Goal: Task Accomplishment & Management: Complete application form

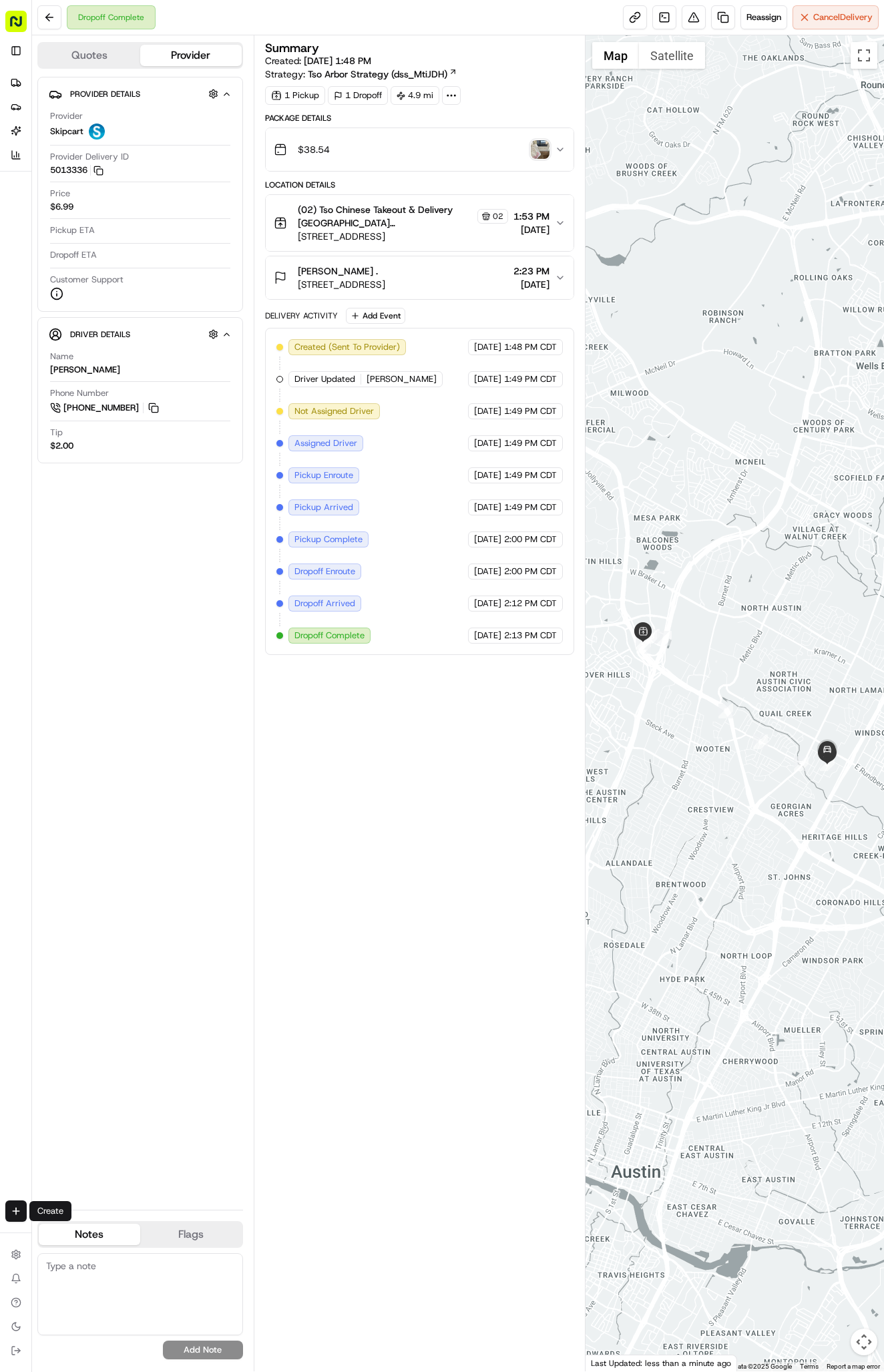
click at [12, 1197] on div "Create" at bounding box center [15, 1212] width 31 height 32
click at [13, 1219] on html "Tso Chinese 02 Arbor [PERSON_NAME][EMAIL_ADDRESS][DOMAIN_NAME] Toggle Sidebar D…" at bounding box center [442, 686] width 884 height 1372
click at [112, 1230] on link "Delivery" at bounding box center [104, 1236] width 143 height 24
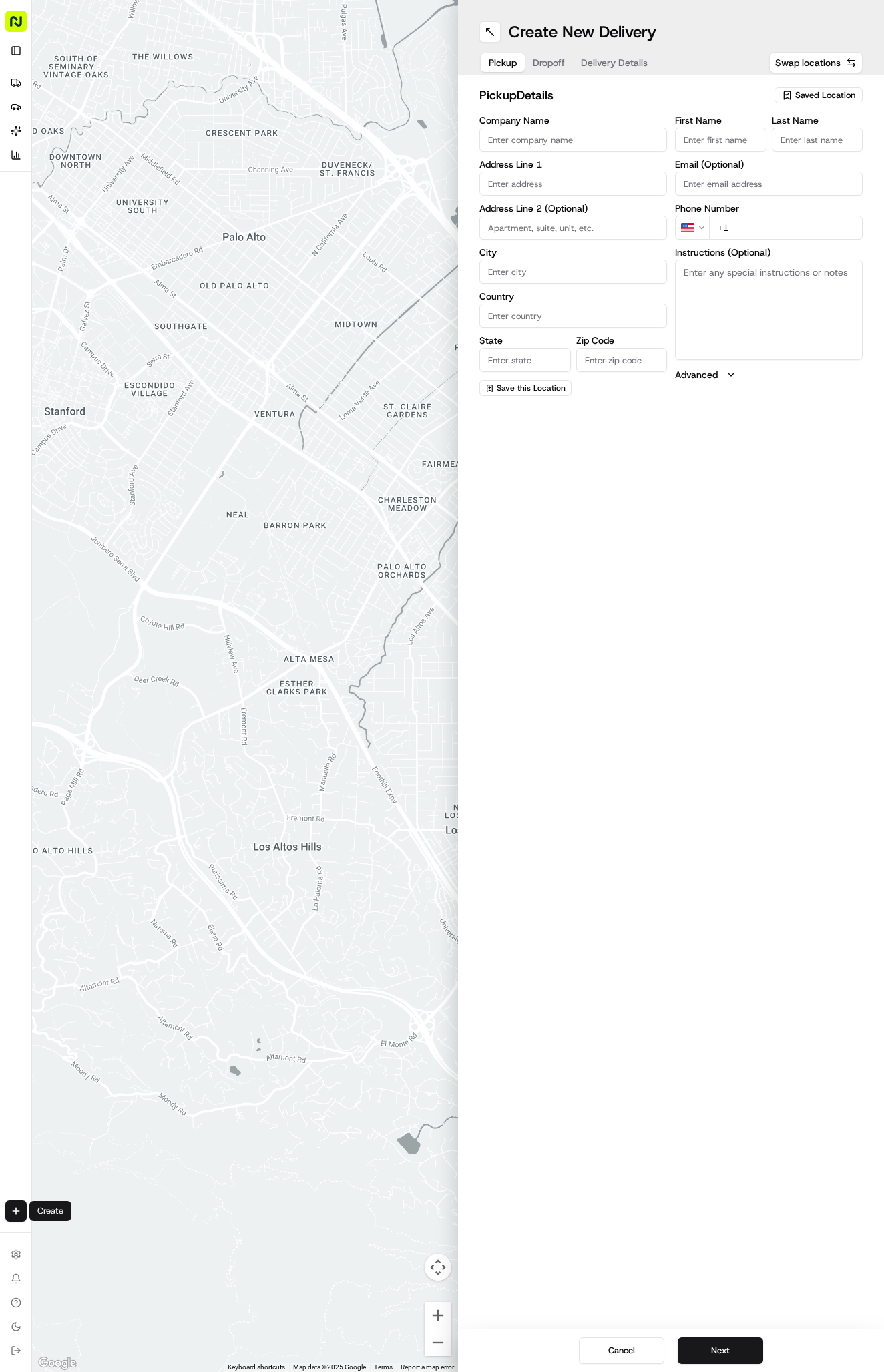
click at [855, 95] on span "Saved Location" at bounding box center [825, 96] width 60 height 12
click at [828, 144] on span "(02) Tso Chinese Takeout & Delivery [GEOGRAPHIC_DATA] (02)" at bounding box center [796, 151] width 165 height 24
type input "(02) Tso Chinese Takeout & Delivery [GEOGRAPHIC_DATA]"
type input "Bldg E Ste 402"
type input "Austin"
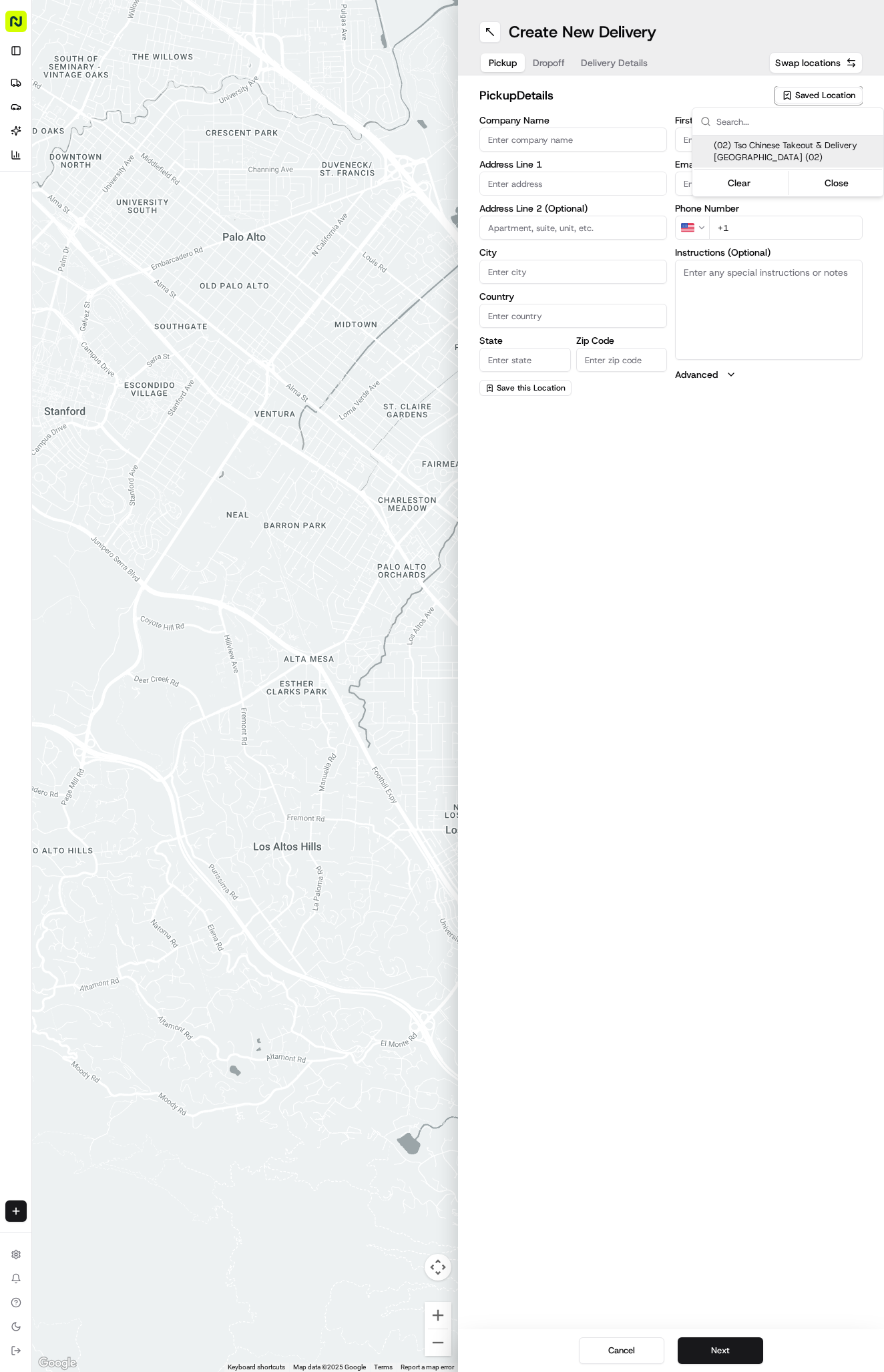
type input "US"
type input "[GEOGRAPHIC_DATA]"
type input "78759"
type input "Tso Chinese"
type input "Arboretum Crossing Manager"
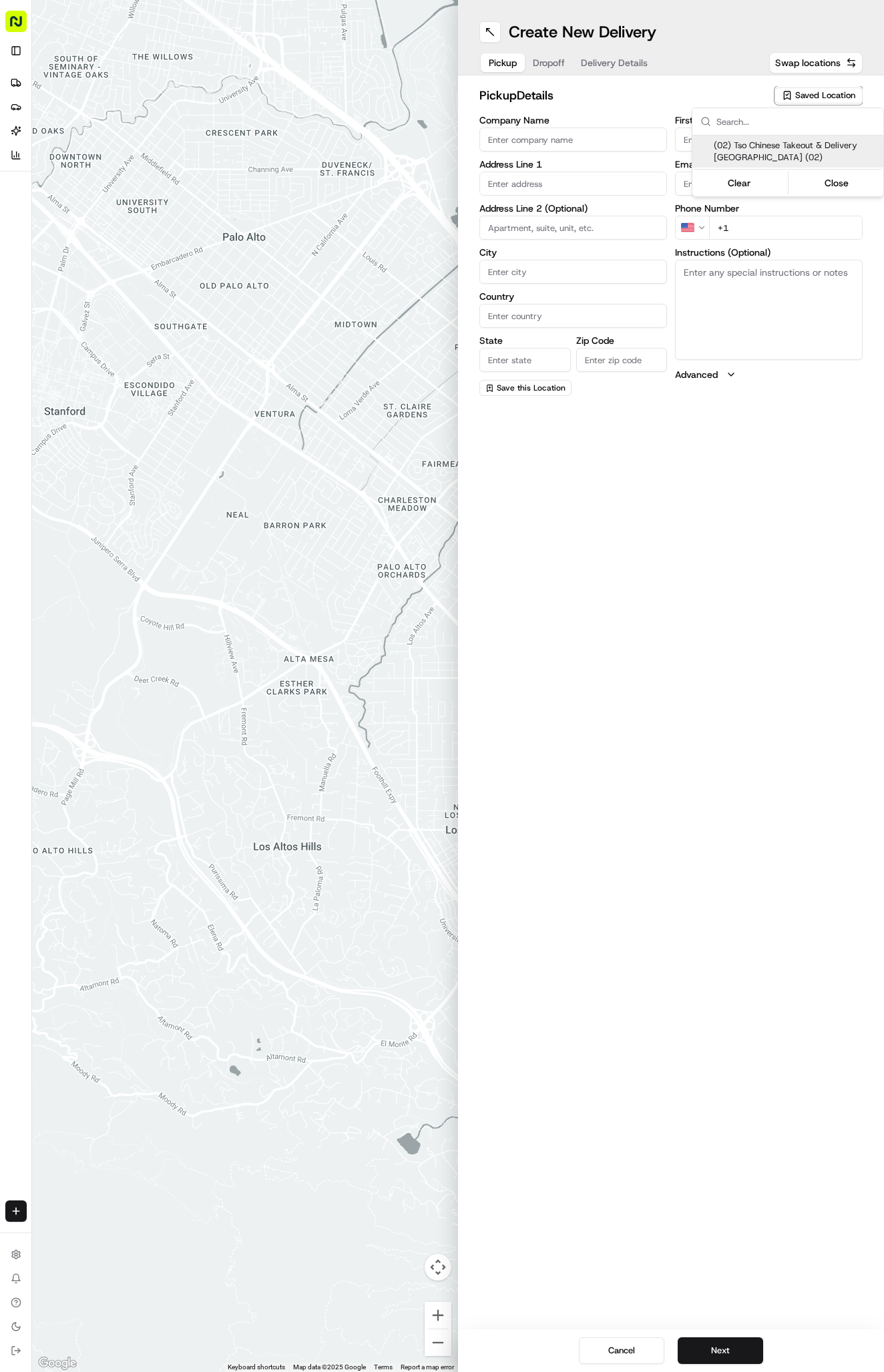
type input "[EMAIL_ADDRESS][DOMAIN_NAME]"
type input "[PHONE_NUMBER]"
type textarea "Submit a picture displaying address & food as Proof of Delivery. Envía una foto…"
type input "[STREET_ADDRESS]"
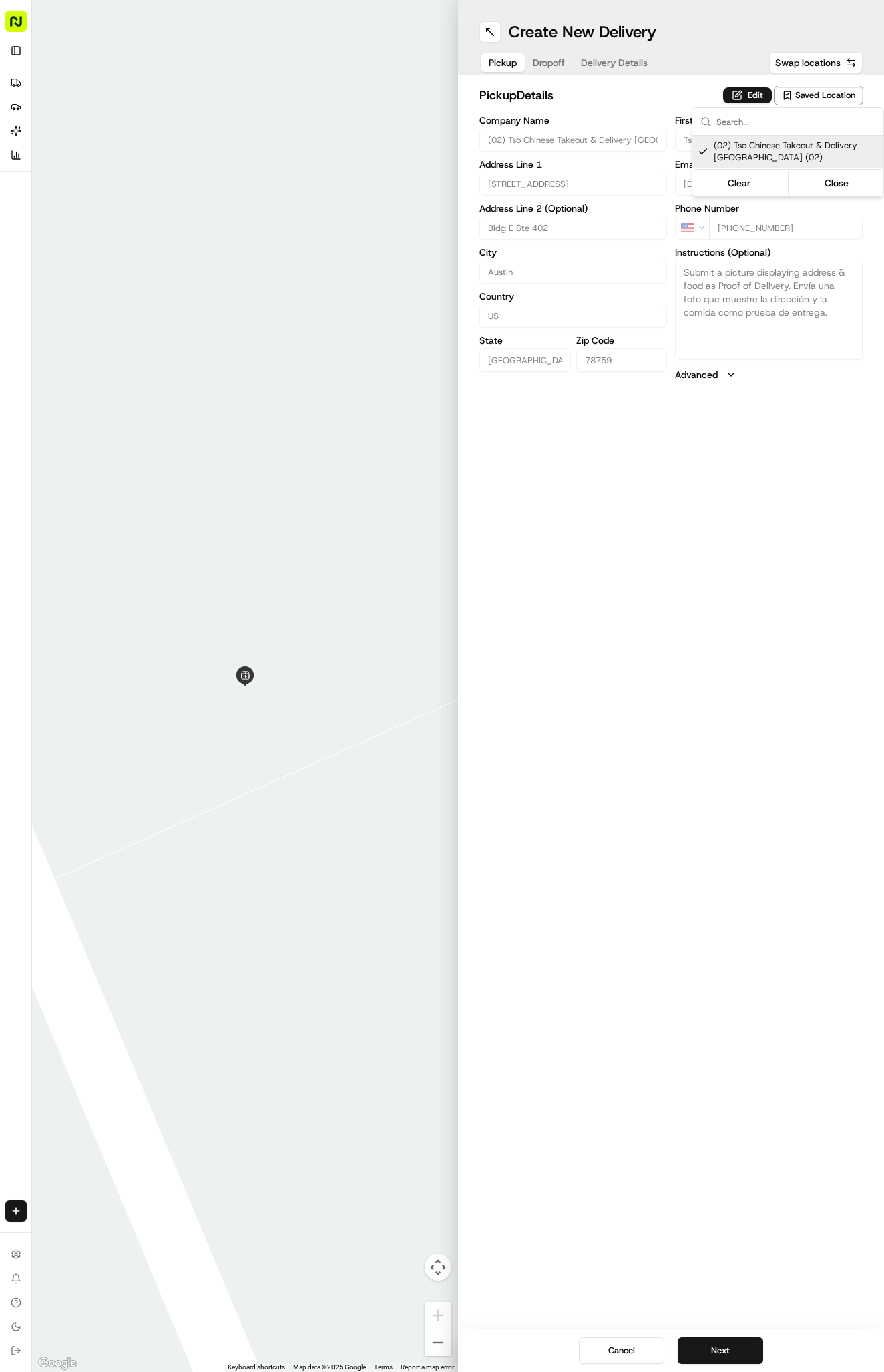
click at [628, 60] on html "Tso Chinese 02 Arbor [PERSON_NAME][EMAIL_ADDRESS][DOMAIN_NAME] Toggle Sidebar D…" at bounding box center [442, 686] width 884 height 1372
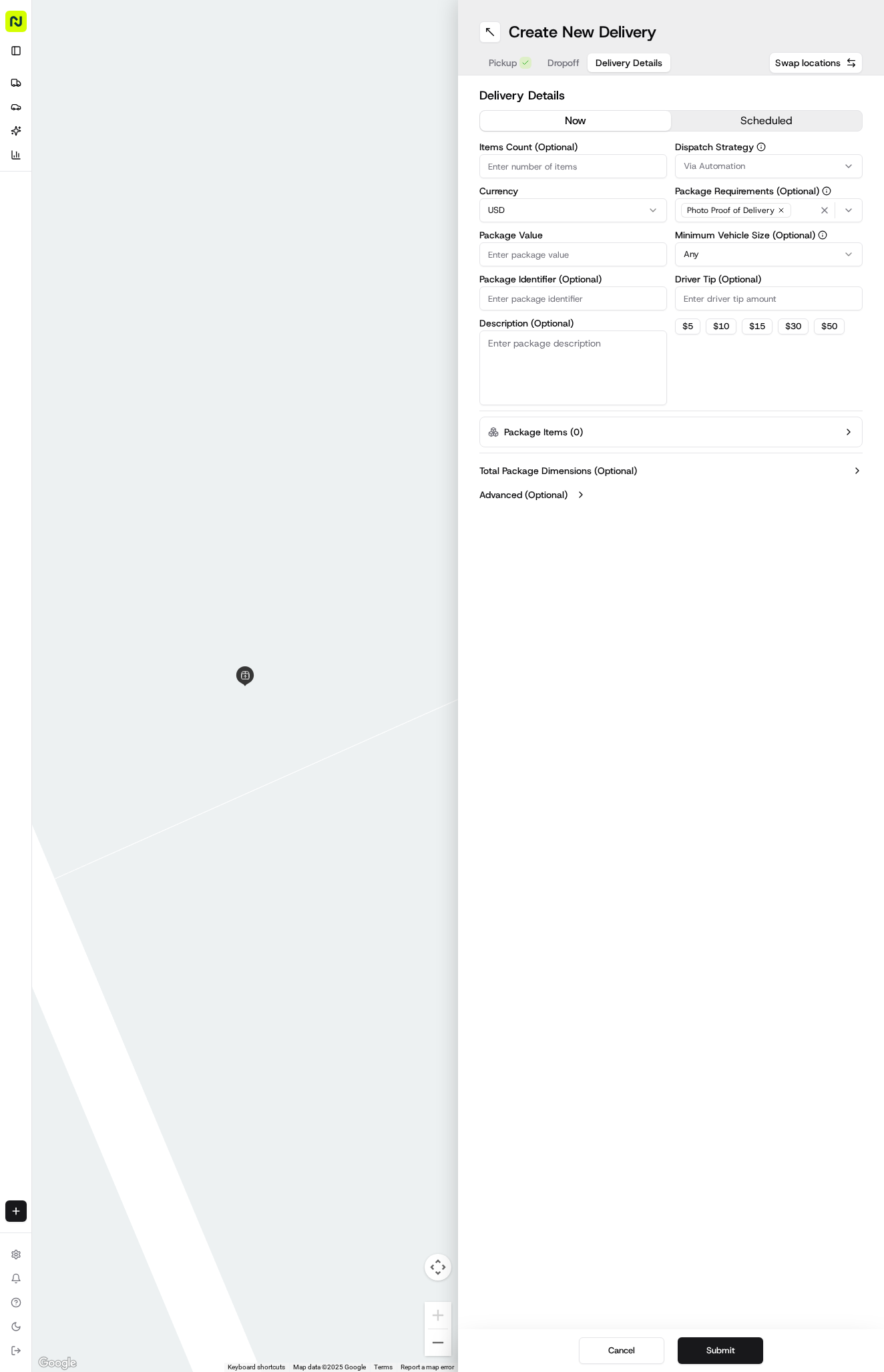
click at [628, 64] on span "Delivery Details" at bounding box center [629, 63] width 67 height 13
click at [721, 171] on span "Via Automation" at bounding box center [714, 166] width 61 height 12
click at [733, 242] on span "Tso Arbor Strategy" at bounding box center [779, 239] width 165 height 12
click at [733, 305] on html "Tso Chinese 02 Arbor [PERSON_NAME][EMAIL_ADDRESS][DOMAIN_NAME] Toggle Sidebar D…" at bounding box center [442, 686] width 884 height 1372
click at [733, 303] on input "Driver Tip (Optional)" at bounding box center [768, 298] width 187 height 24
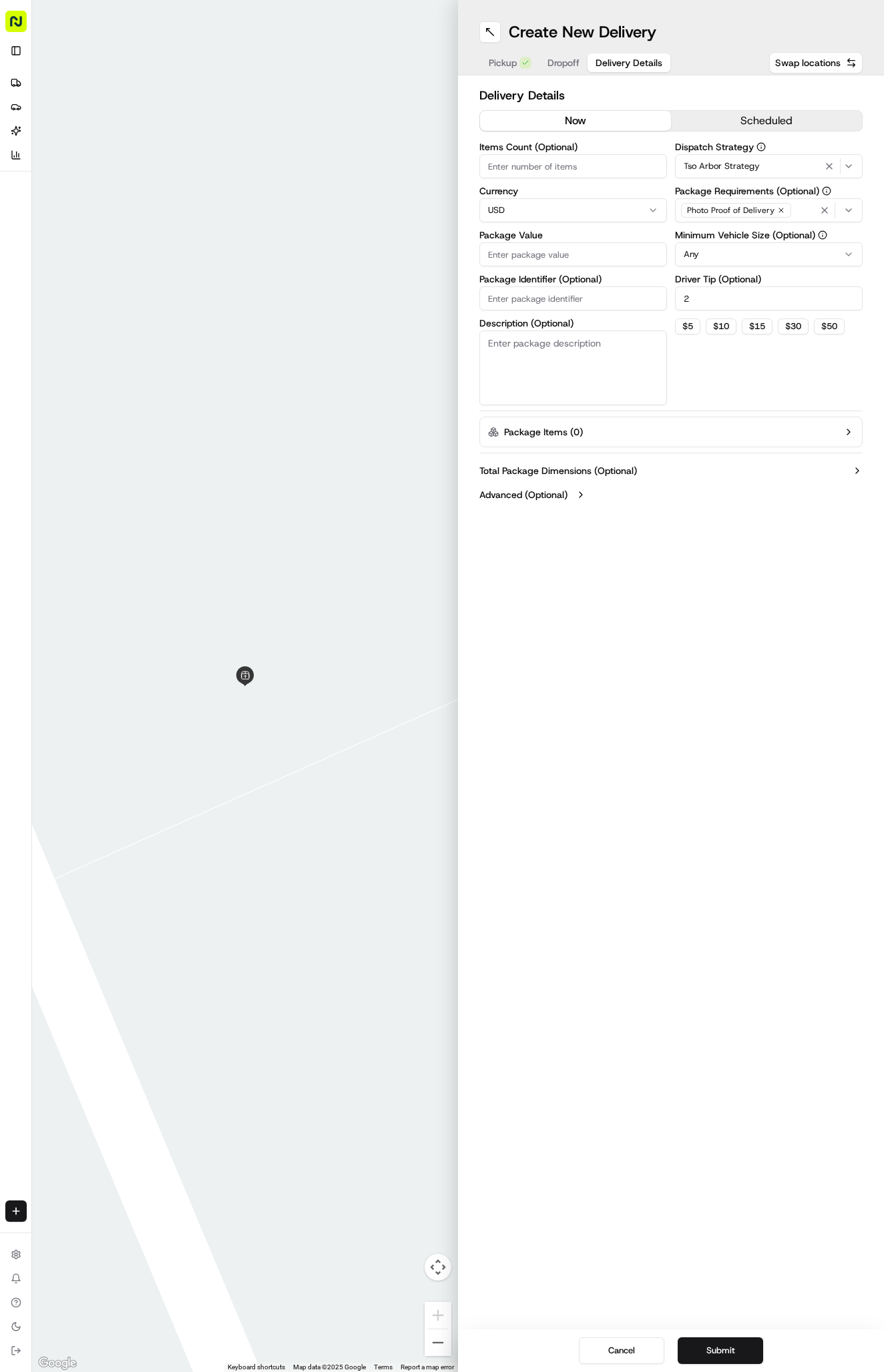
type input "2"
click at [594, 296] on input "Package Identifier (Optional)" at bounding box center [573, 298] width 187 height 24
paste input "ZWWAIXX"
type input "ZWWAIXX"
click at [574, 269] on div "Items Count (Optional) Currency USD Package Value Package Identifier (Optional)…" at bounding box center [573, 273] width 187 height 263
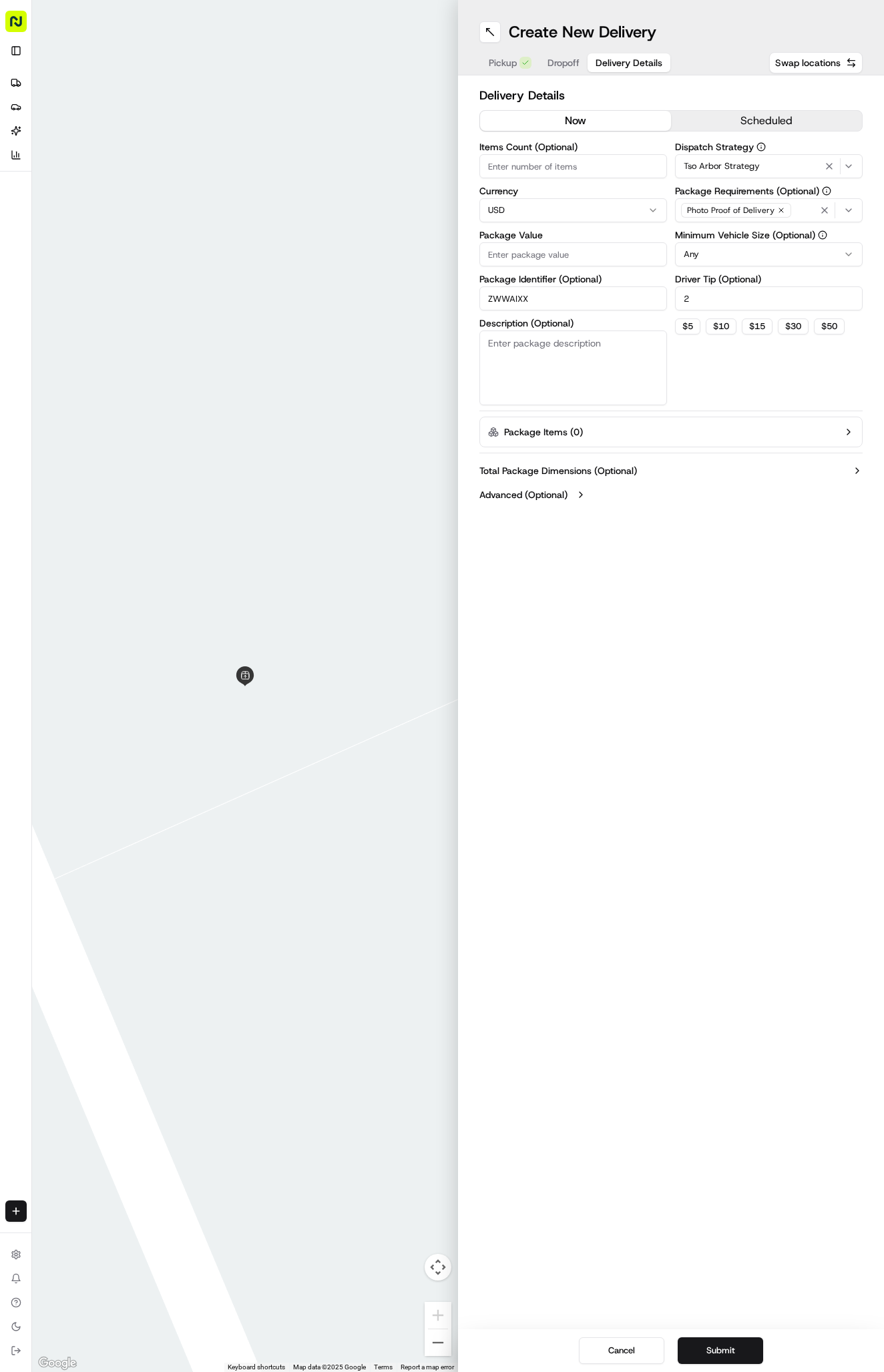
click at [570, 252] on input "Package Value" at bounding box center [573, 254] width 187 height 24
type input "62.0"
click at [578, 259] on input "Package Value" at bounding box center [573, 254] width 187 height 24
type input "62.08"
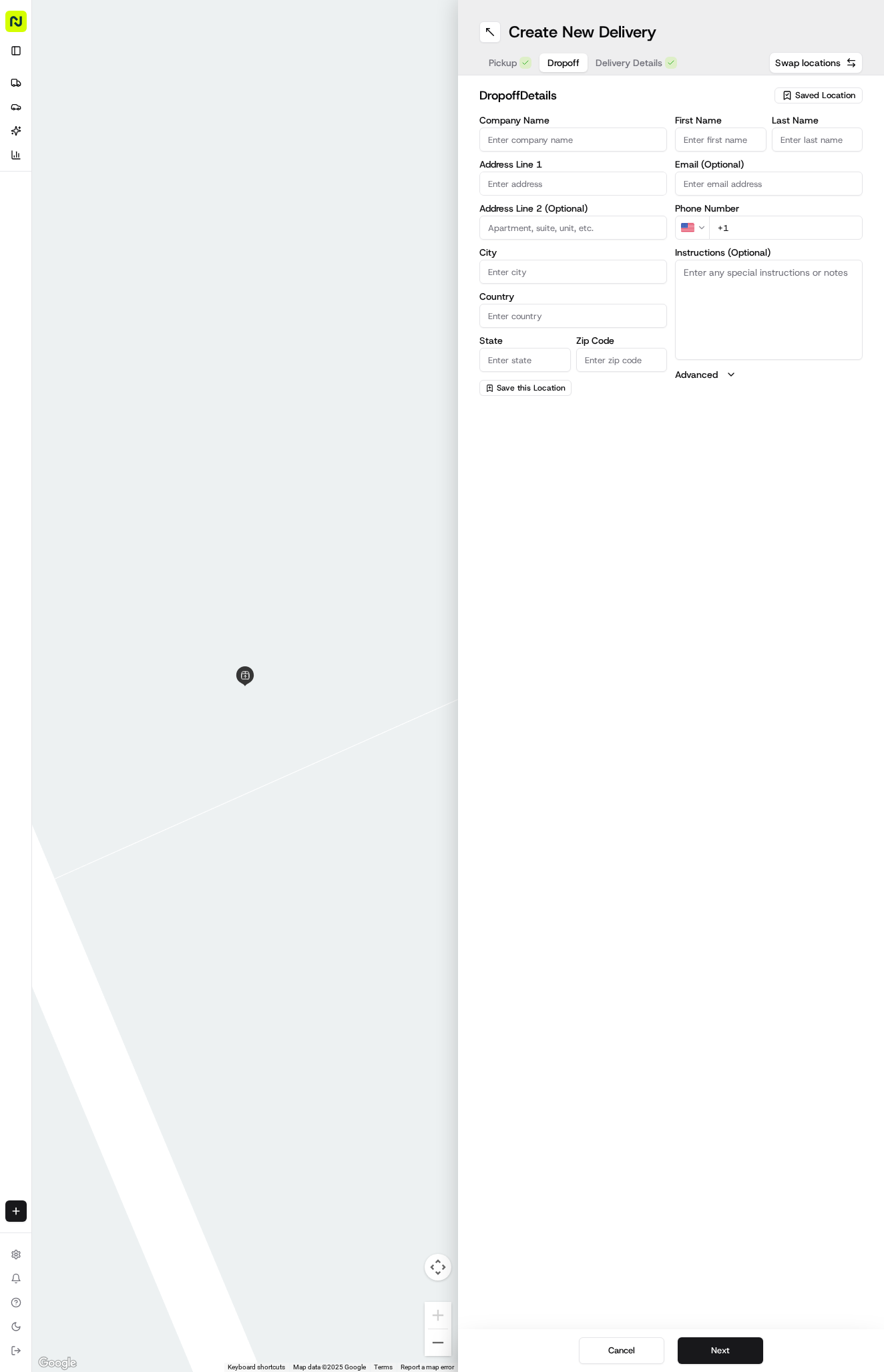
click at [568, 60] on span "Dropoff" at bounding box center [563, 63] width 32 height 13
paste input "[STREET_ADDRESS]"
click at [633, 218] on div "[STREET_ADDRESS]" at bounding box center [573, 212] width 181 height 20
type input "[STREET_ADDRESS]"
type input "Austin"
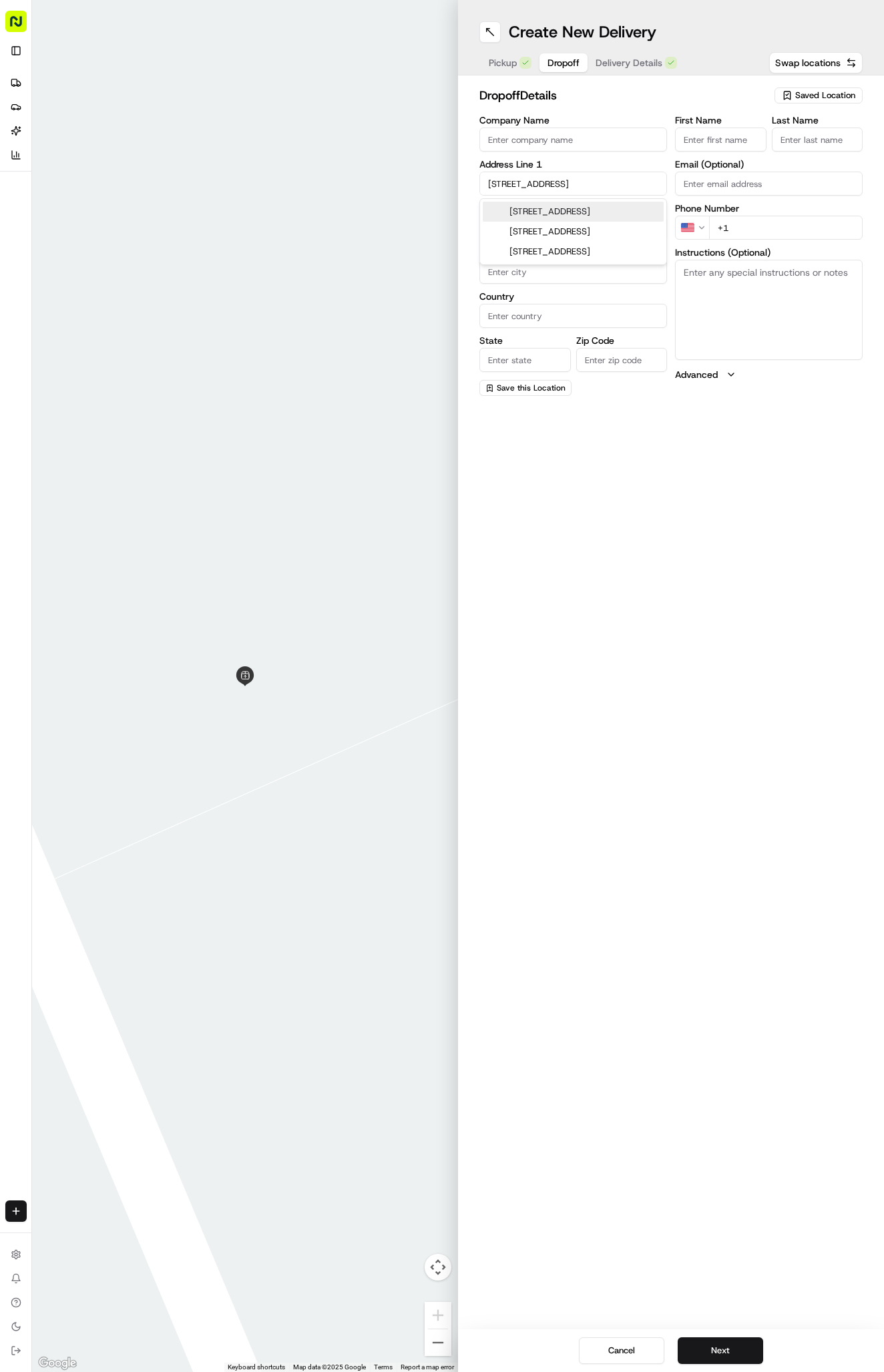
type input "[GEOGRAPHIC_DATA]"
type input "78759"
type input "[STREET_ADDRESS]"
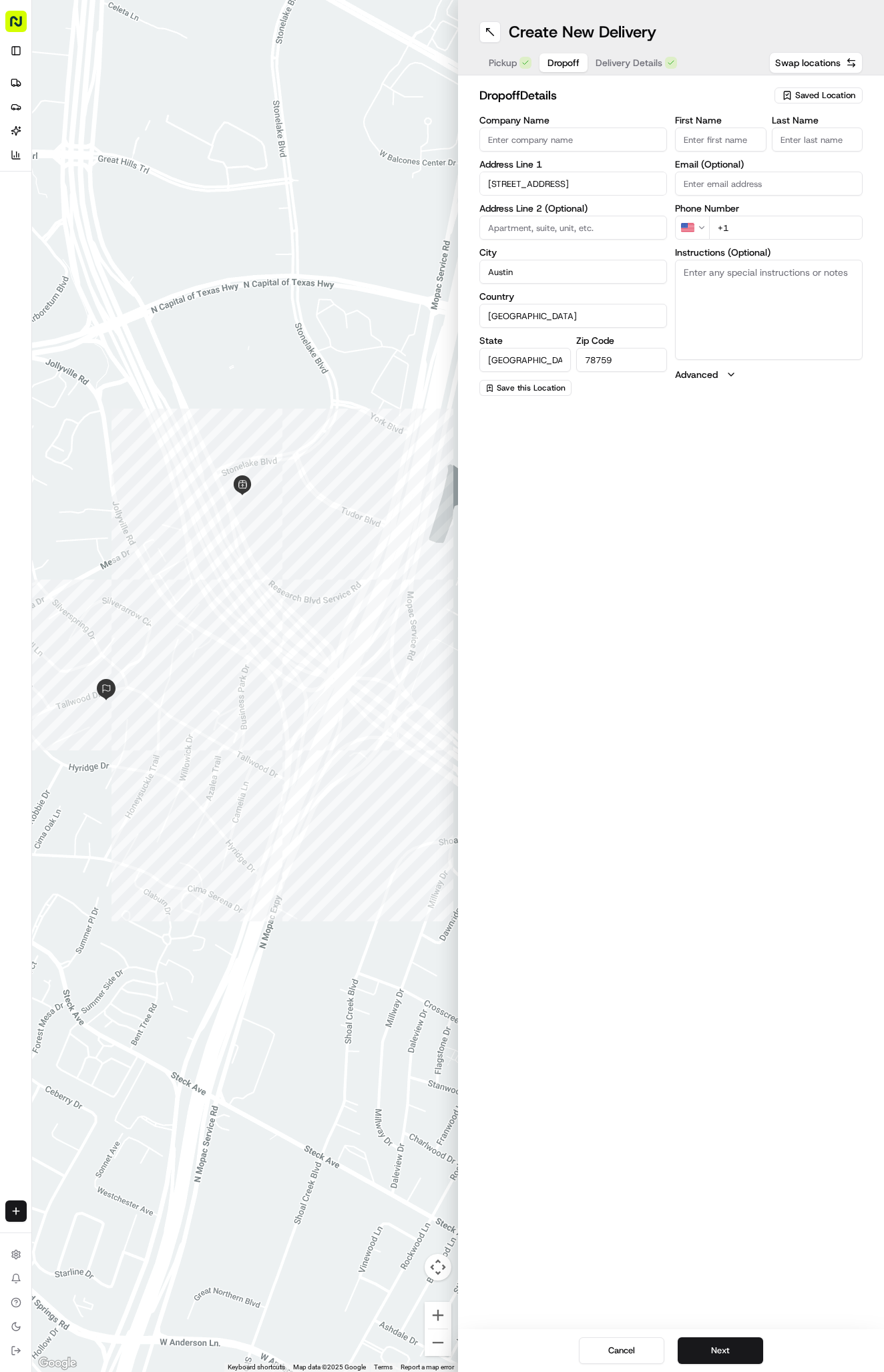
click at [778, 230] on input "+1" at bounding box center [786, 228] width 154 height 24
paste input "[PHONE_NUMBER]"
type input "[PHONE_NUMBER]"
paste input "[PERSON_NAME]"
type input "[PERSON_NAME]"
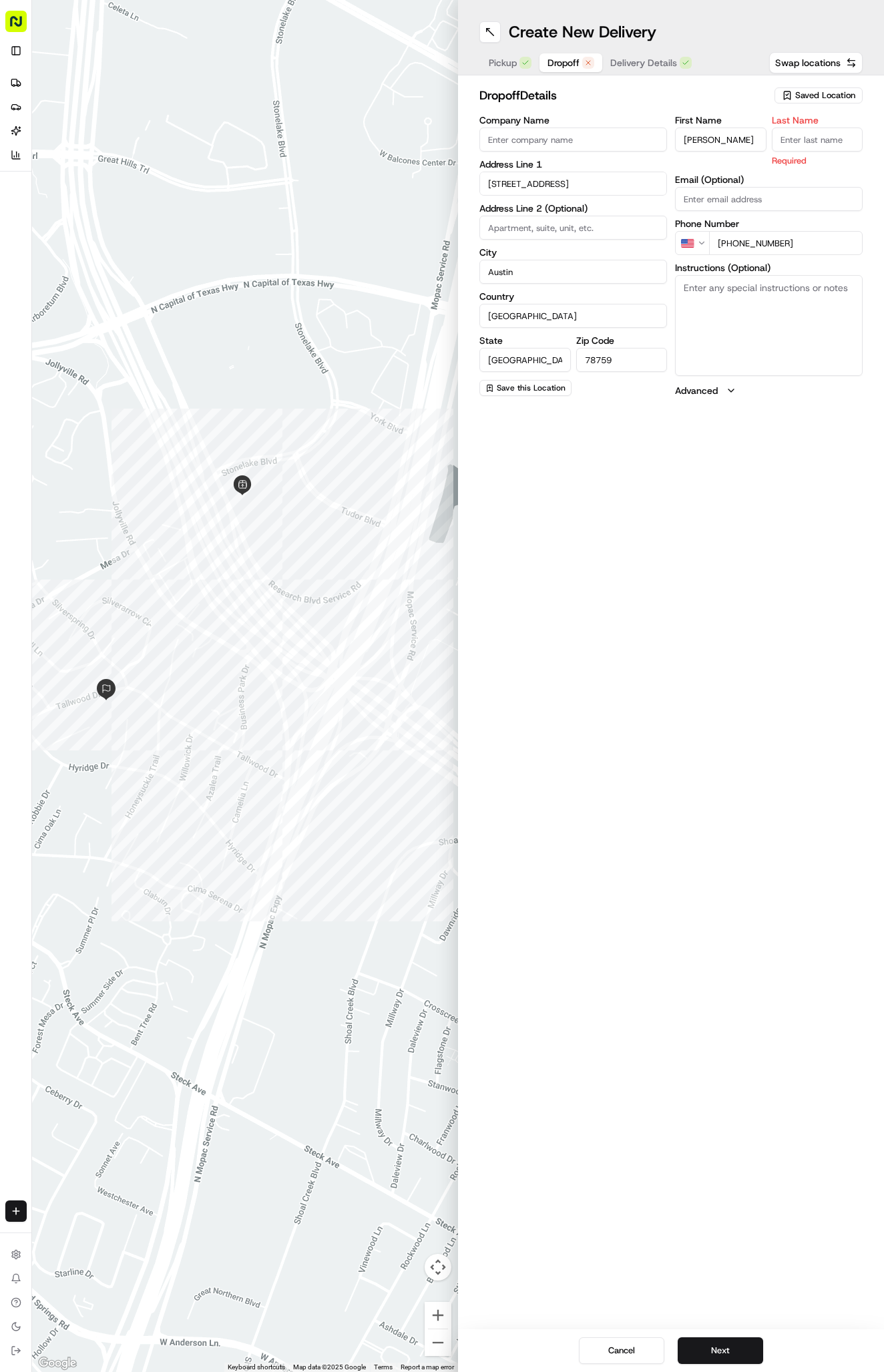
type input "."
click at [646, 65] on span "Delivery Details" at bounding box center [644, 63] width 67 height 13
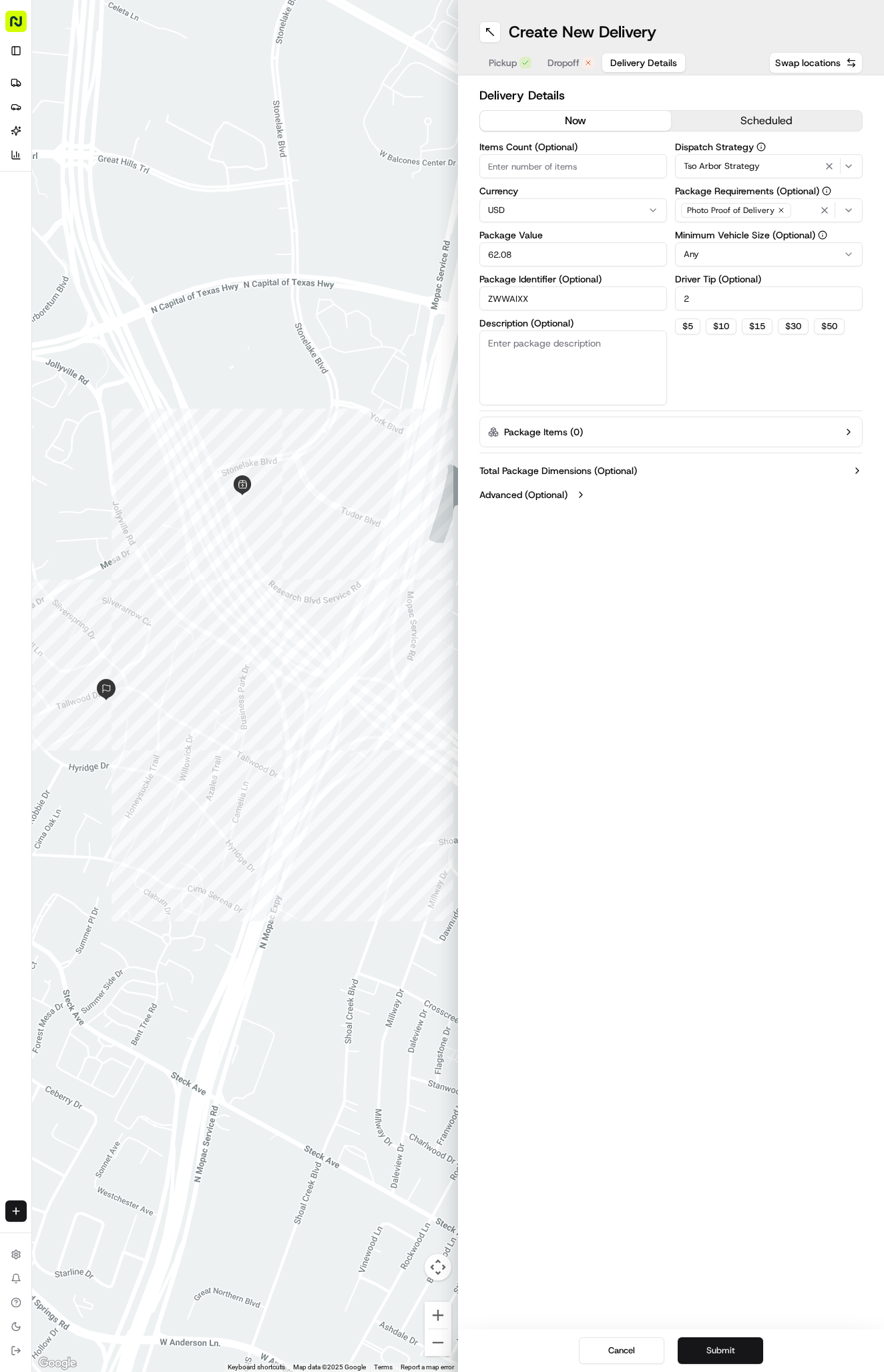
click at [750, 1338] on button "Submit" at bounding box center [720, 1351] width 86 height 27
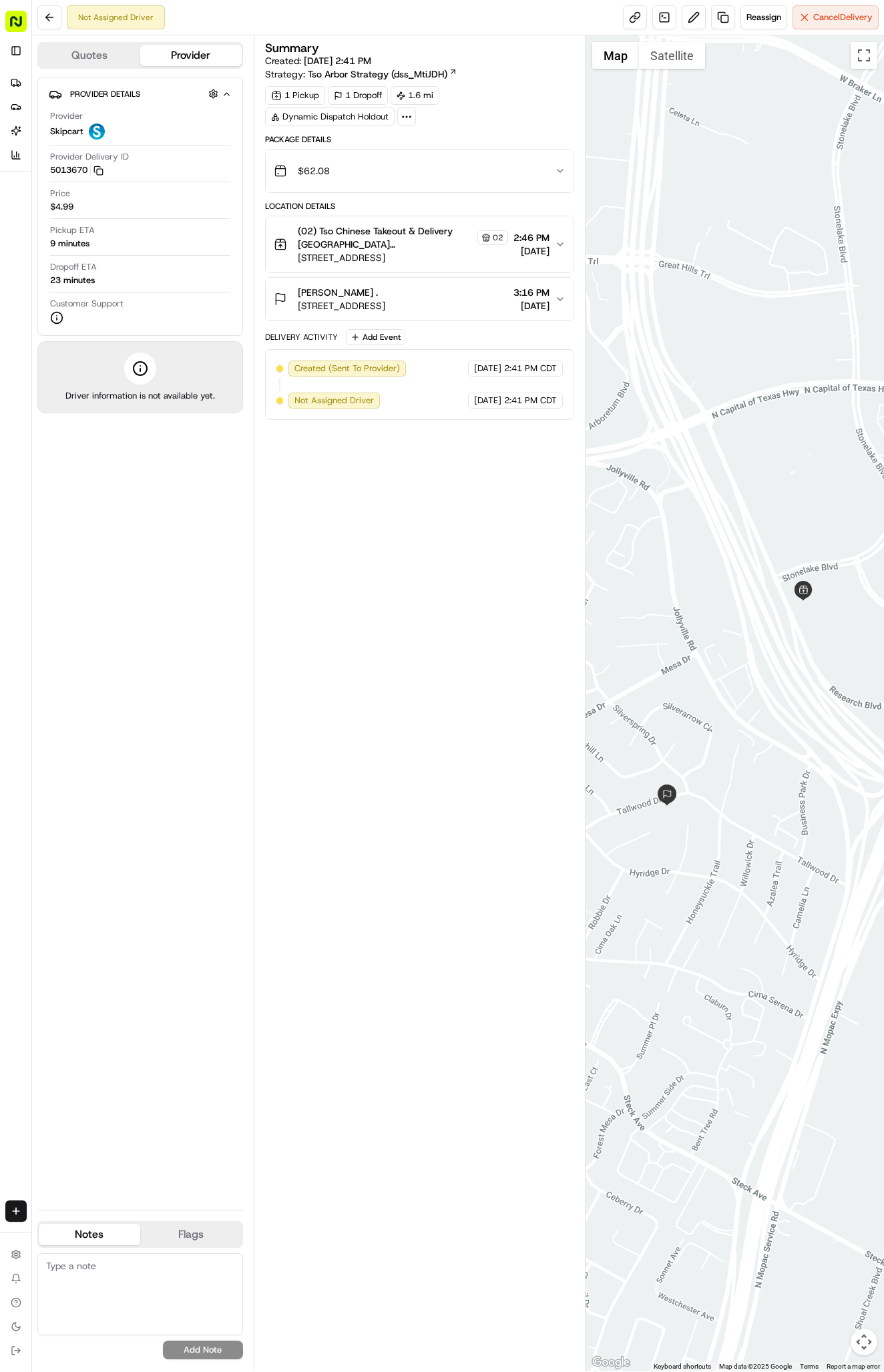
click at [23, 84] on link "Deliveries" at bounding box center [15, 82] width 21 height 21
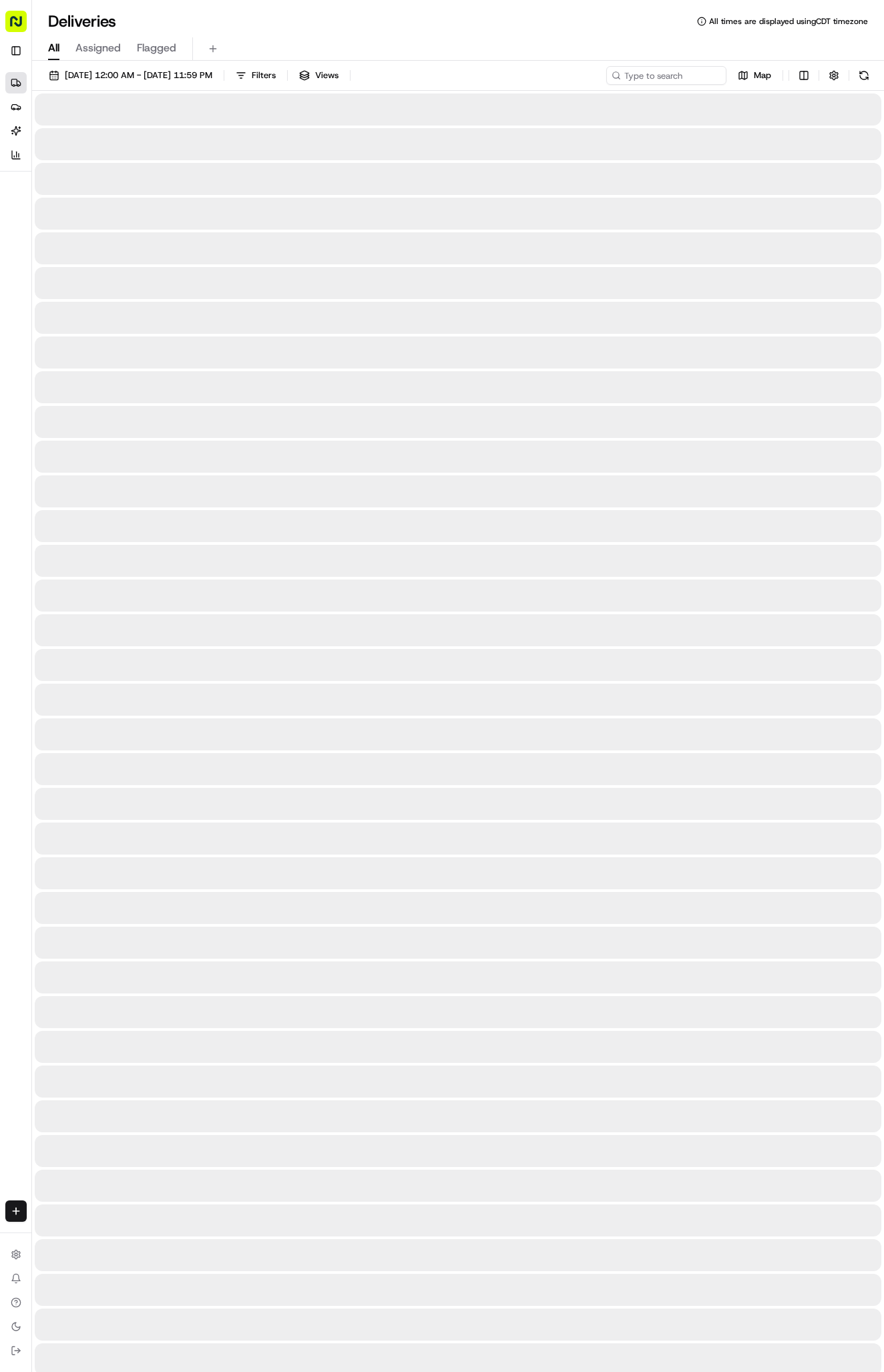
click at [23, 84] on link "Deliveries" at bounding box center [15, 82] width 21 height 21
